Goal: Transaction & Acquisition: Purchase product/service

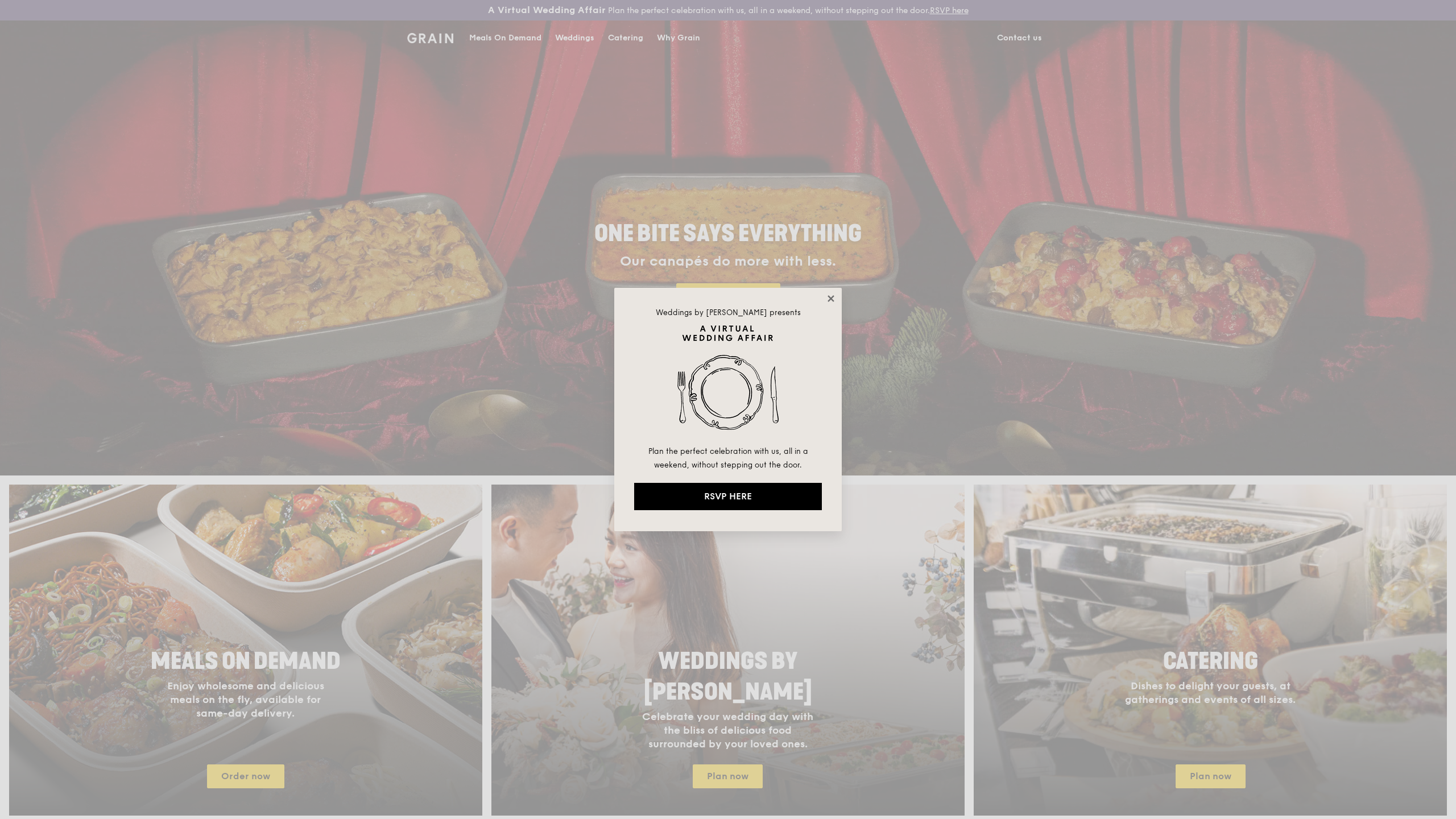
click at [832, 299] on icon at bounding box center [831, 298] width 6 height 6
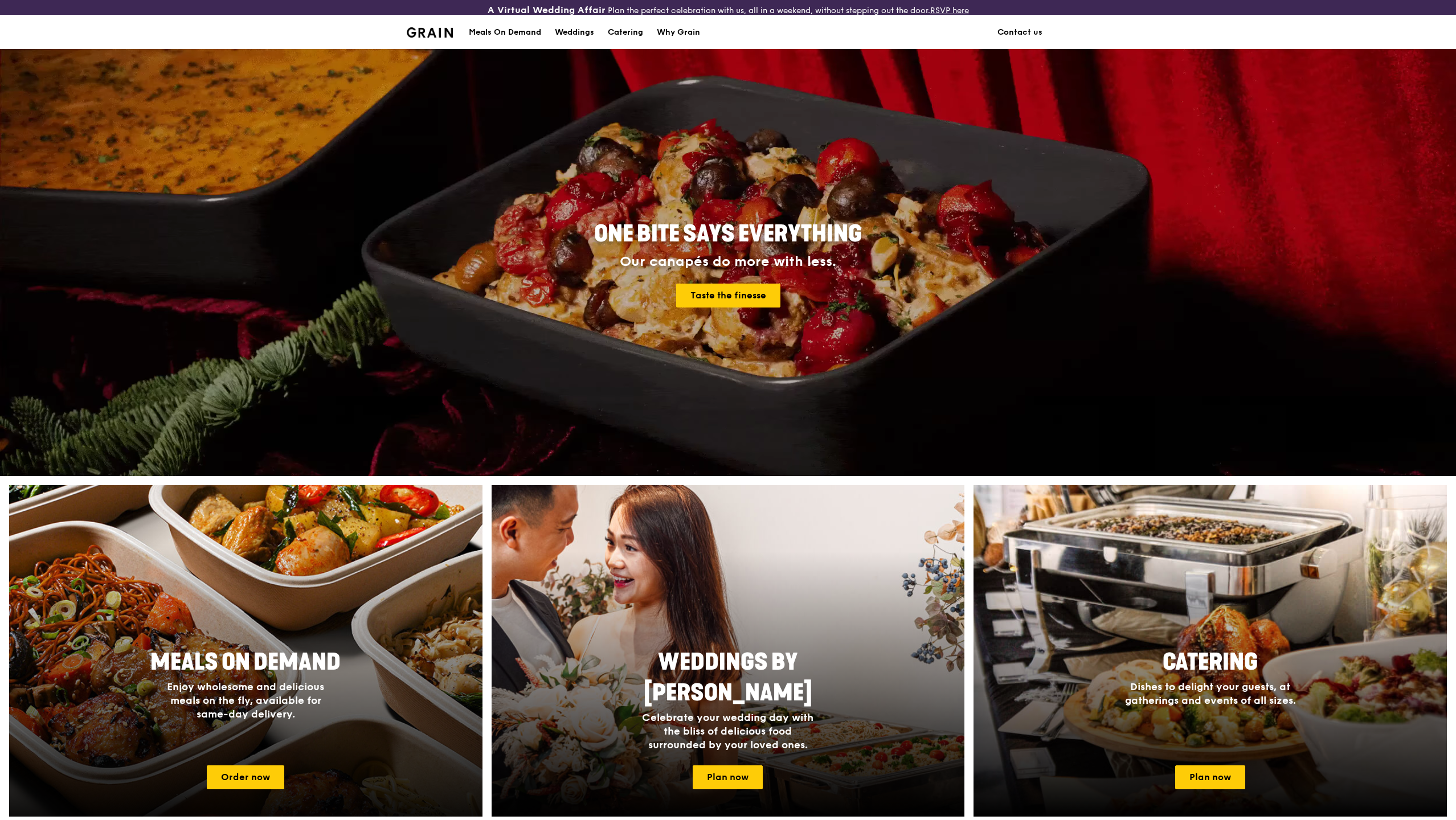
scroll to position [26, 0]
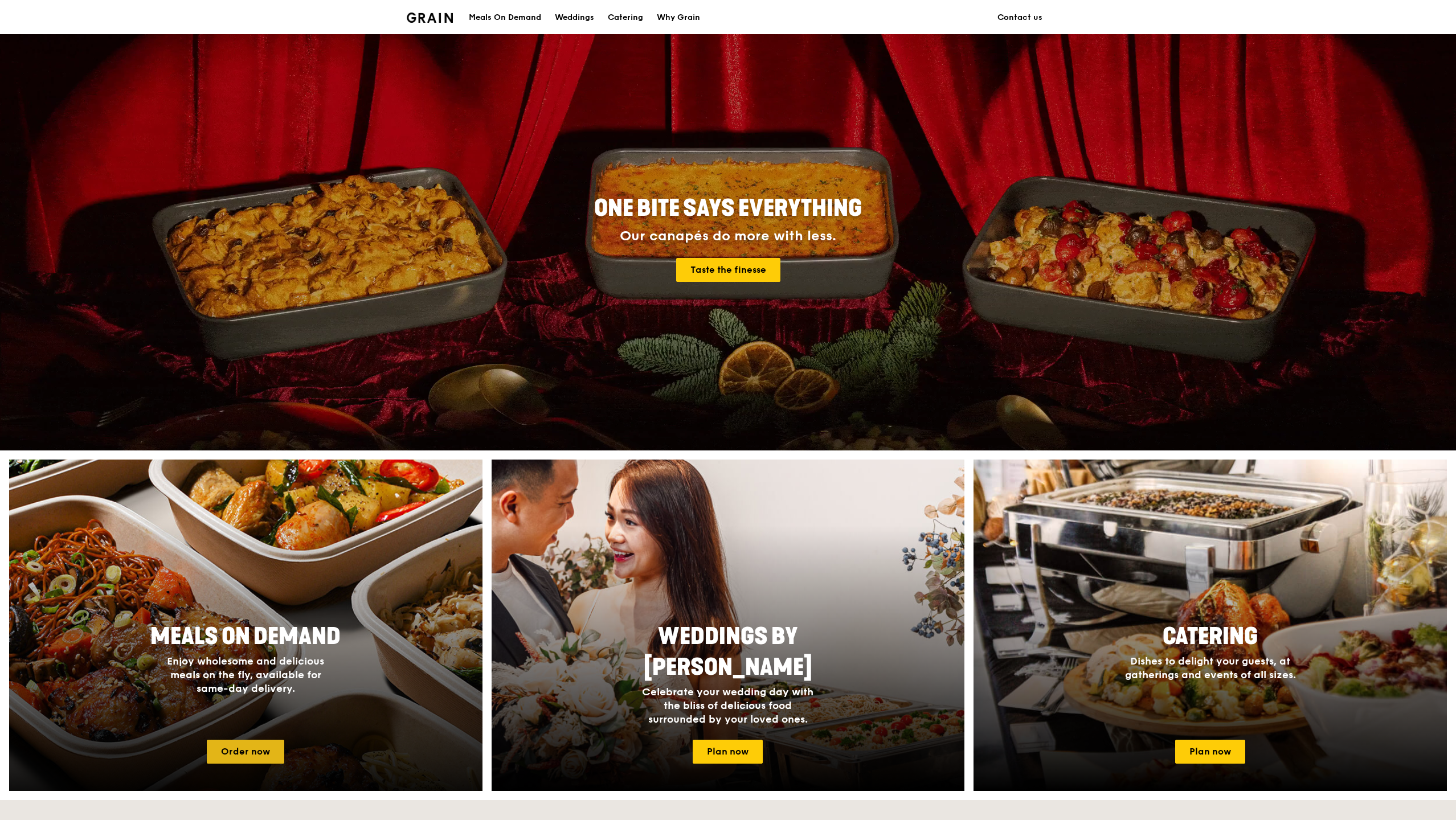
click at [264, 750] on link "Order now" at bounding box center [245, 752] width 77 height 24
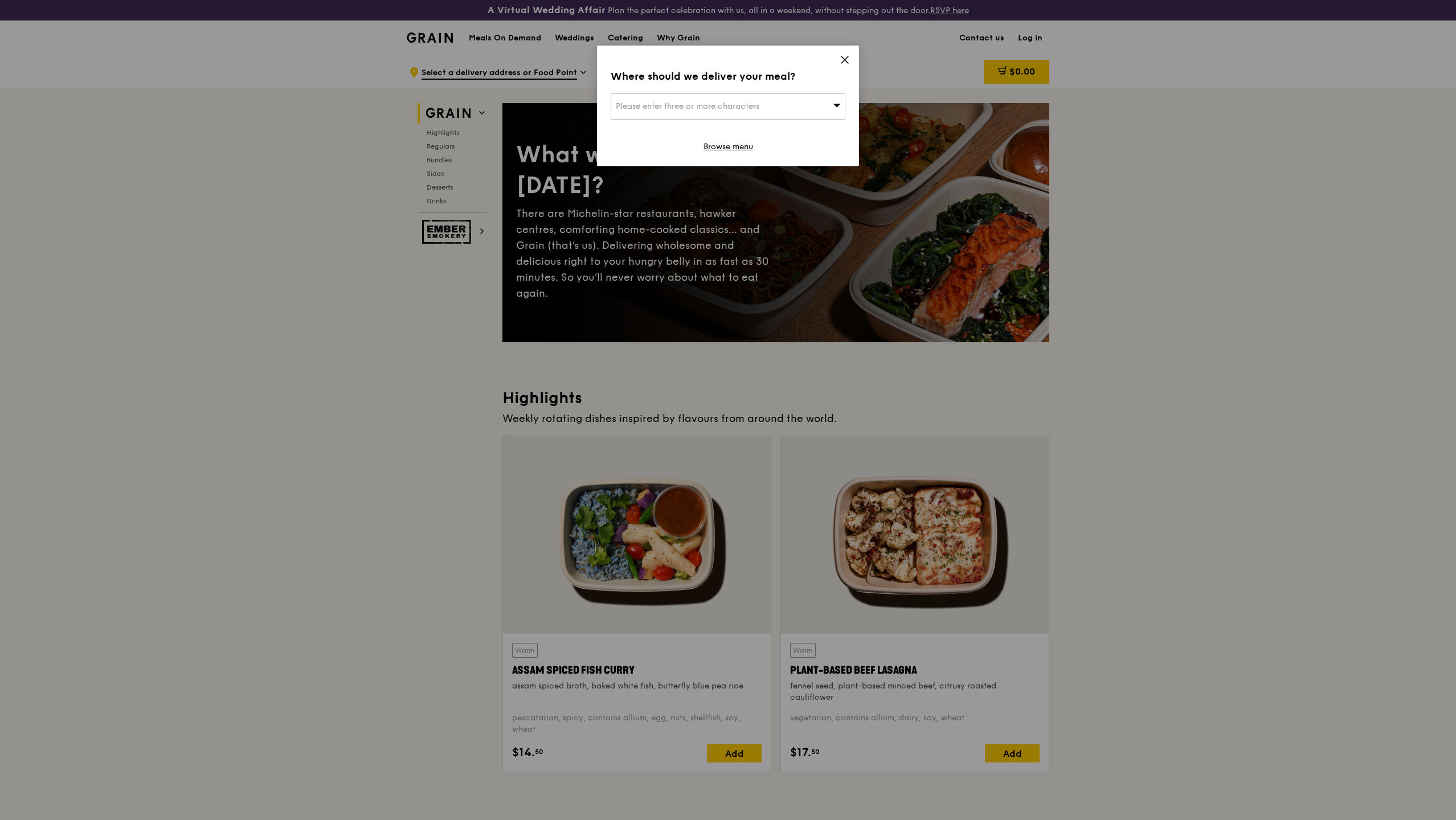
click at [811, 106] on div "Please enter three or more characters" at bounding box center [727, 106] width 235 height 26
type input "650393"
click at [689, 135] on li "[STREET_ADDRESS] 650393" at bounding box center [727, 129] width 233 height 20
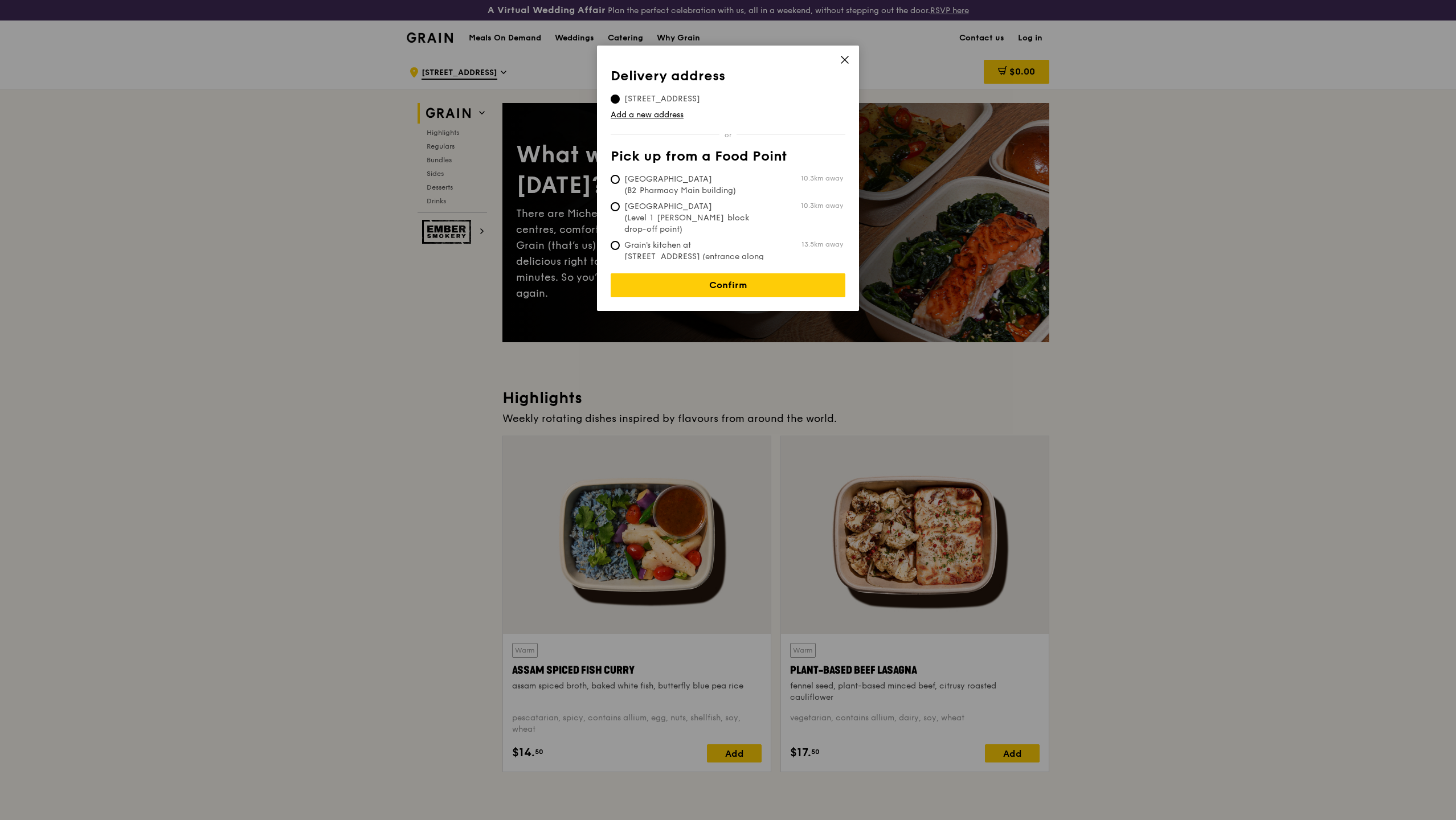
click at [739, 216] on span "[GEOGRAPHIC_DATA] (Level 1 [PERSON_NAME] block drop-off point)" at bounding box center [695, 218] width 170 height 34
click at [620, 211] on input "[GEOGRAPHIC_DATA] (Level 1 [PERSON_NAME] block drop-off point) 10.3km away" at bounding box center [615, 207] width 9 height 9
radio input "true"
click at [734, 273] on link "Confirm" at bounding box center [727, 285] width 235 height 24
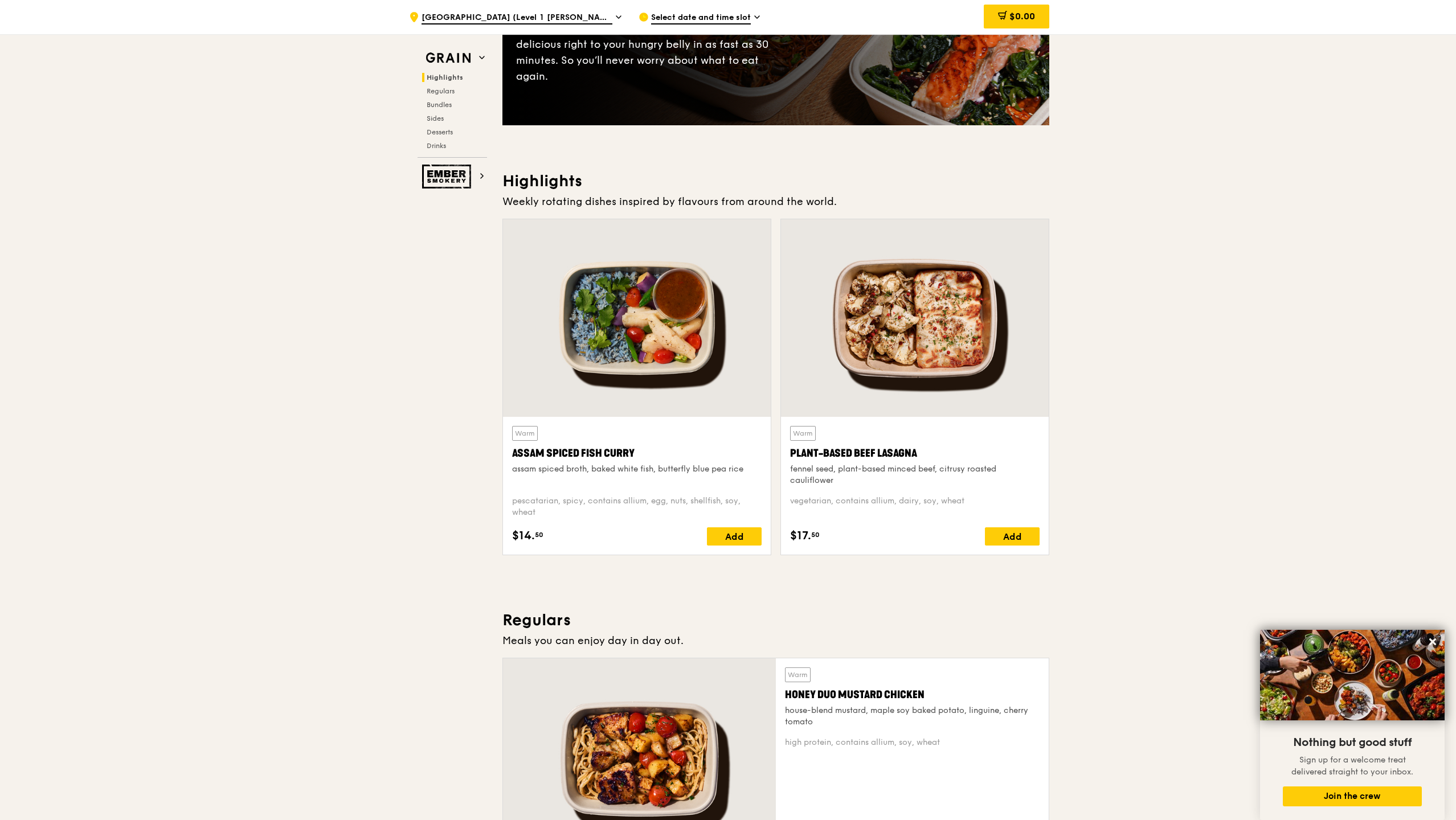
scroll to position [321, 0]
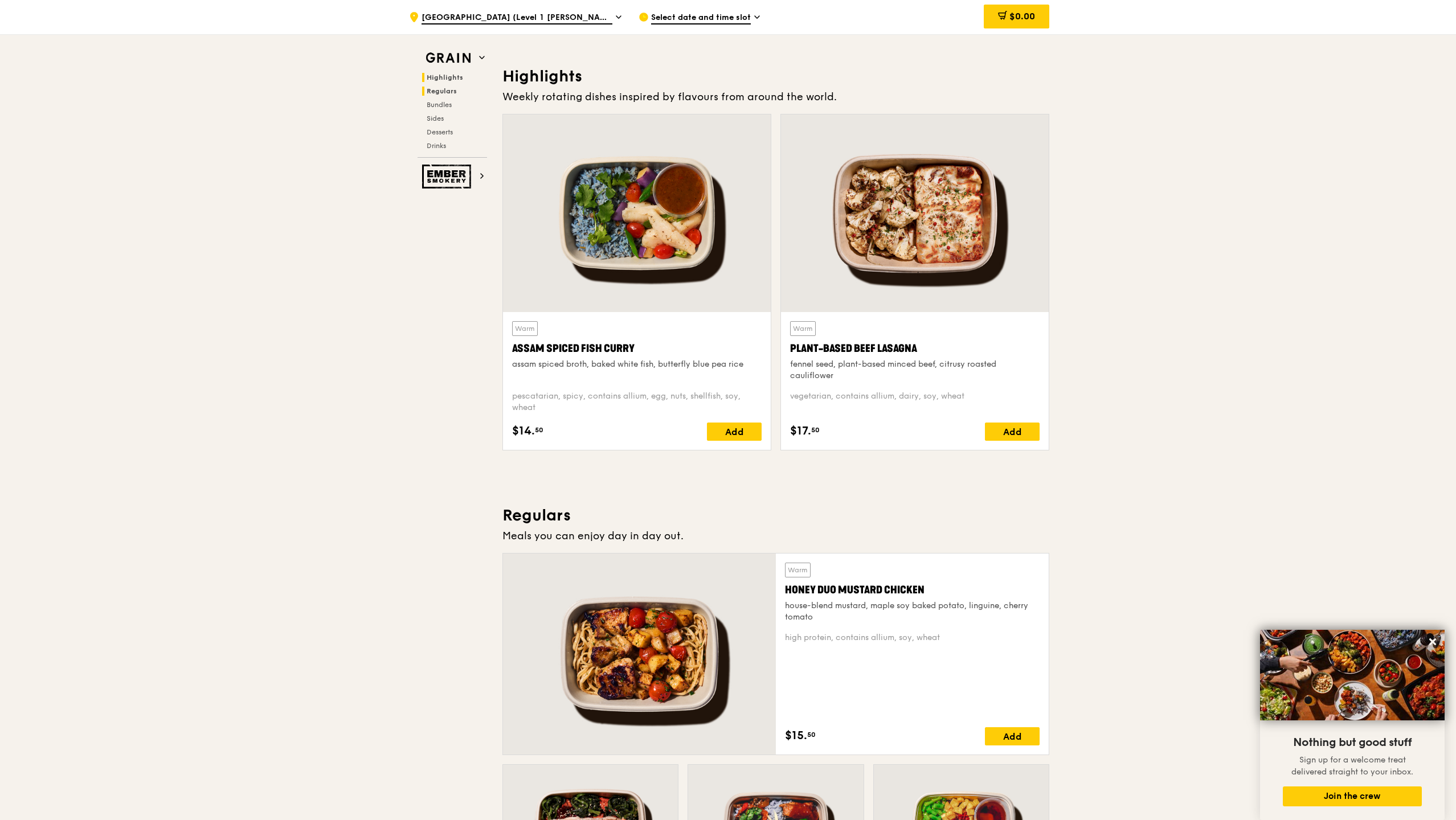
click at [442, 90] on span "Regulars" at bounding box center [441, 91] width 30 height 8
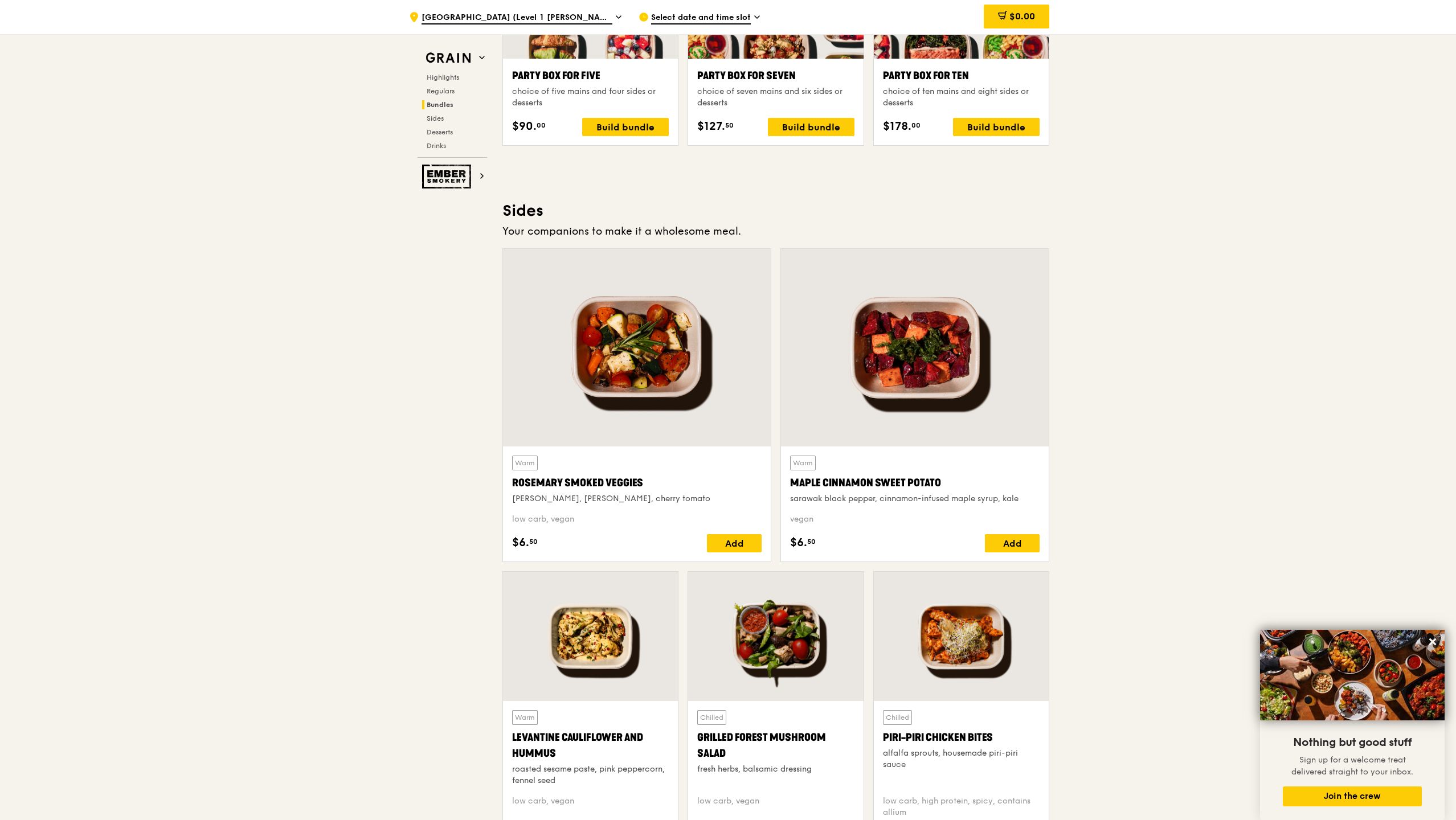
scroll to position [2406, 0]
